Goal: Task Accomplishment & Management: Manage account settings

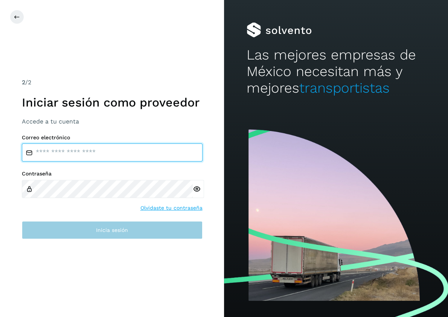
type input "**********"
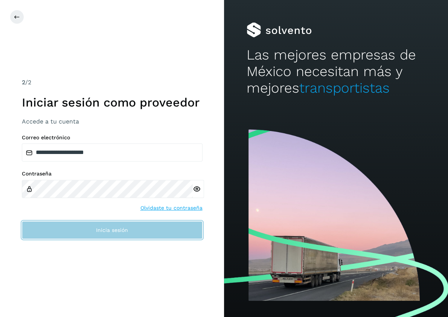
click at [121, 235] on button "Inicia sesión" at bounding box center [112, 230] width 181 height 18
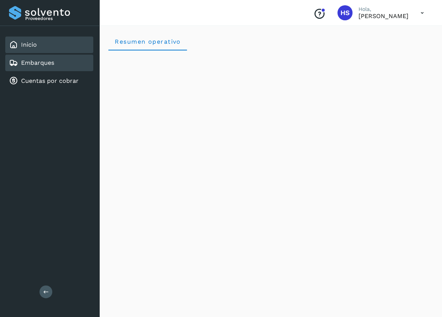
click at [42, 69] on div "Embarques" at bounding box center [49, 63] width 88 height 17
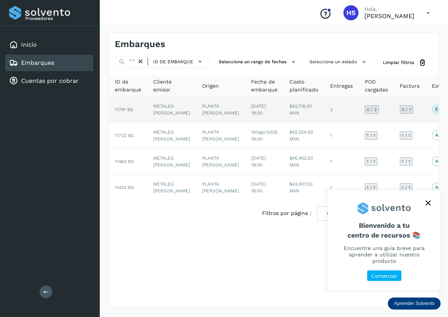
click at [245, 108] on td "[DATE] 18:00" at bounding box center [264, 110] width 38 height 26
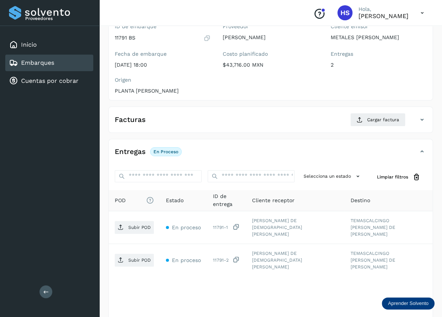
scroll to position [91, 0]
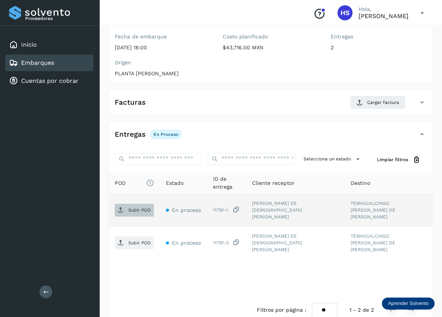
click at [132, 208] on p "Subir POD" at bounding box center [139, 209] width 23 height 5
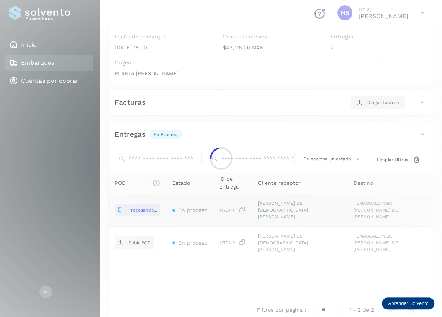
click at [140, 234] on div at bounding box center [221, 158] width 442 height 317
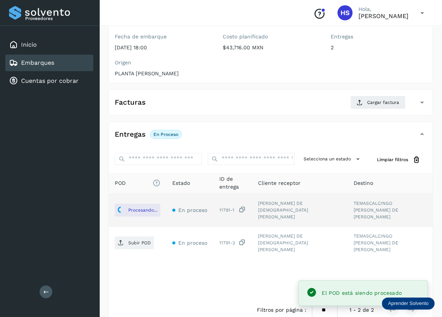
click at [140, 240] on p "Subir POD" at bounding box center [139, 242] width 23 height 5
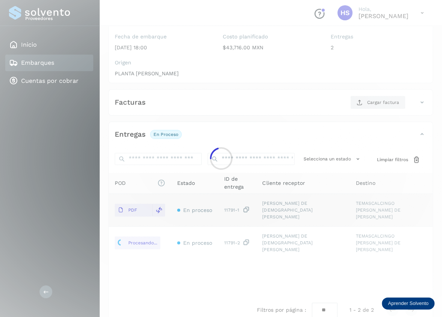
click at [423, 101] on div at bounding box center [221, 158] width 442 height 317
click at [386, 105] on div at bounding box center [221, 158] width 442 height 317
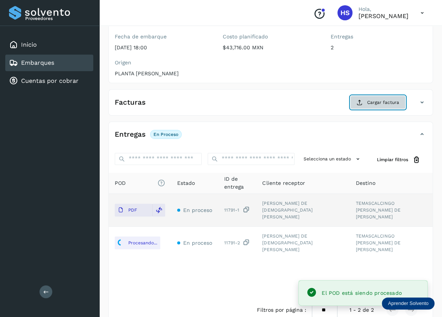
click at [387, 99] on span "Cargar factura" at bounding box center [383, 102] width 32 height 7
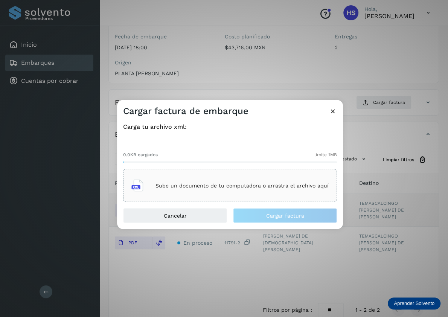
click at [140, 187] on icon at bounding box center [137, 186] width 12 height 12
click at [79, 102] on div "Cargar factura de embarque Carga tu archivo xml: 0.0KB cargados límite 1MB Sube…" at bounding box center [224, 158] width 448 height 317
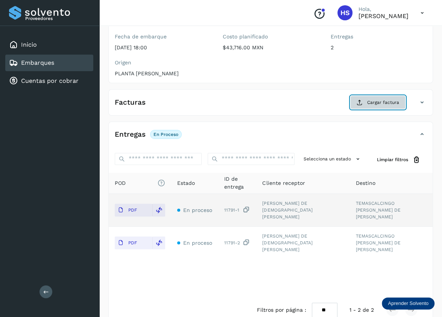
click at [391, 100] on span "Cargar factura" at bounding box center [383, 102] width 32 height 7
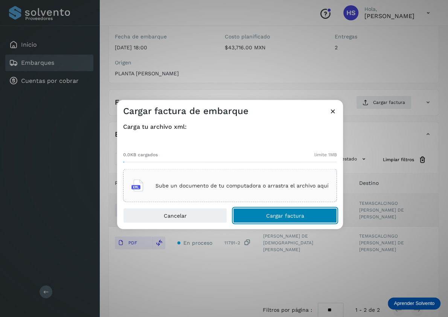
click at [279, 215] on span "Cargar factura" at bounding box center [285, 215] width 38 height 5
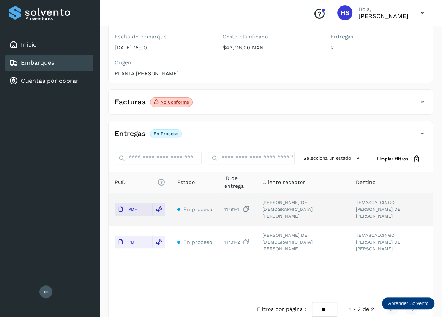
click at [421, 100] on icon at bounding box center [422, 102] width 9 height 9
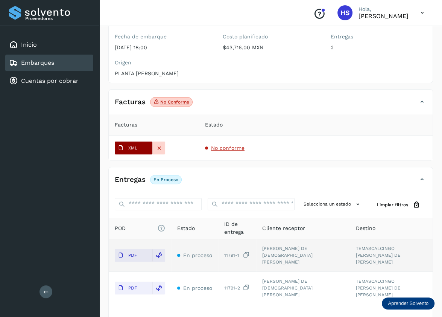
click at [135, 148] on p "XML" at bounding box center [132, 147] width 9 height 5
click at [171, 99] on p "No conforme" at bounding box center [174, 101] width 29 height 5
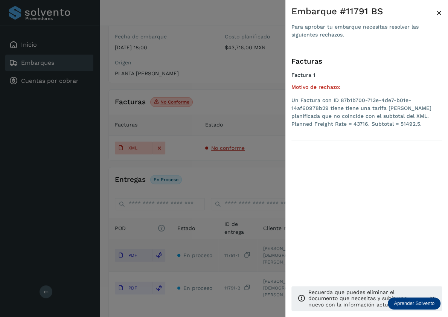
click at [204, 105] on div at bounding box center [224, 158] width 448 height 317
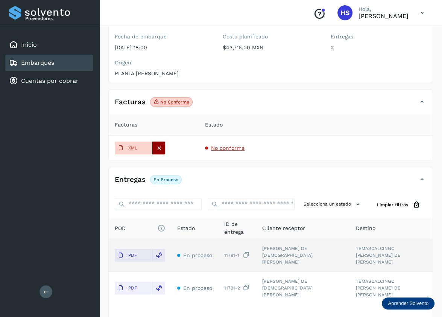
click at [161, 146] on icon at bounding box center [159, 148] width 7 height 7
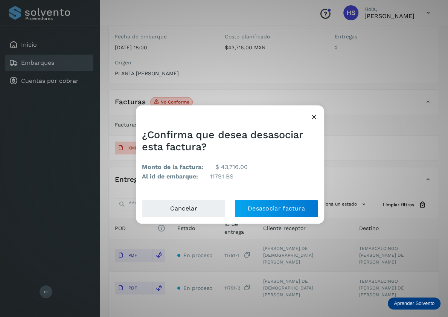
click at [314, 116] on icon at bounding box center [314, 117] width 8 height 8
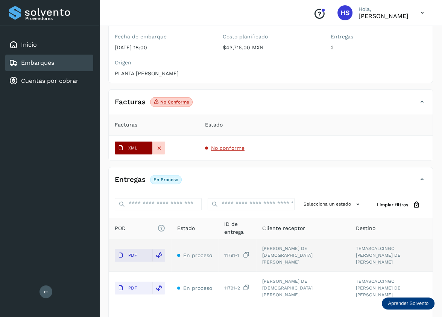
click at [127, 149] on span "XML" at bounding box center [128, 148] width 26 height 12
click at [428, 67] on div "ID de embarque 11791 BS Fecha de embarque [DATE] 18:00 Proveedor [PERSON_NAME] …" at bounding box center [271, 43] width 324 height 80
click at [160, 148] on icon at bounding box center [159, 148] width 7 height 7
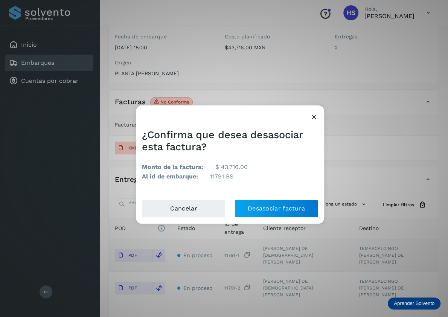
click at [314, 116] on icon at bounding box center [314, 117] width 8 height 8
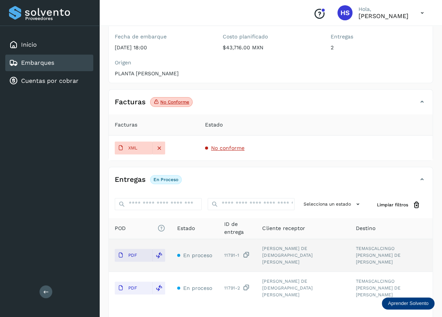
click at [176, 103] on p "No conforme" at bounding box center [174, 101] width 29 height 5
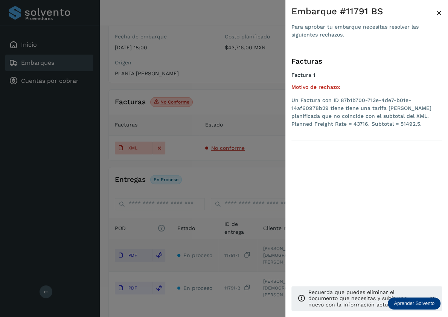
click at [176, 103] on div at bounding box center [224, 158] width 448 height 317
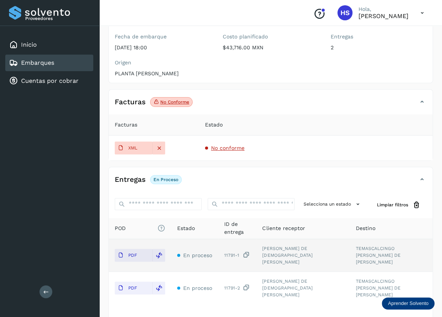
click at [278, 71] on div "ID de embarque 11791 BS Fecha de embarque [DATE] 18:00 Proveedor [PERSON_NAME] …" at bounding box center [271, 43] width 324 height 80
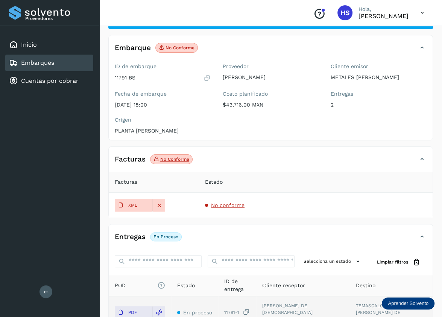
scroll to position [0, 0]
